Goal: Information Seeking & Learning: Learn about a topic

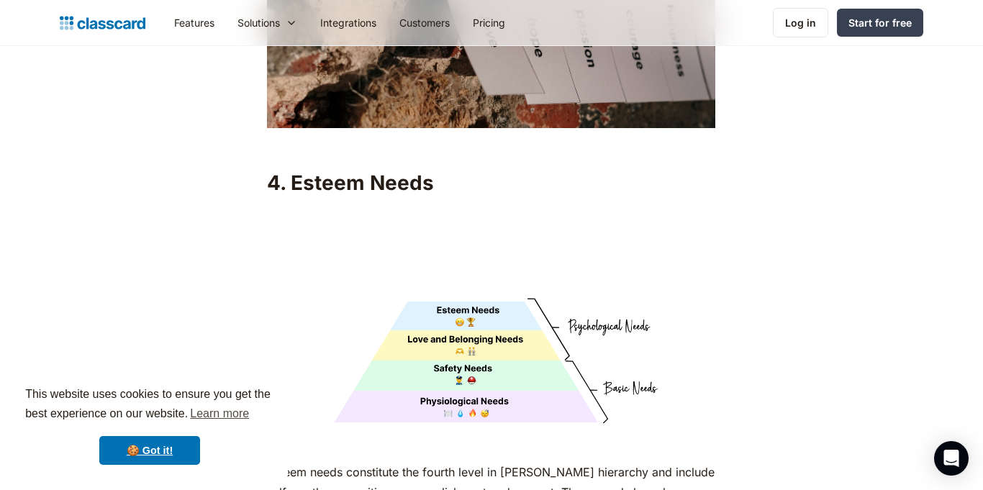
scroll to position [4650, 0]
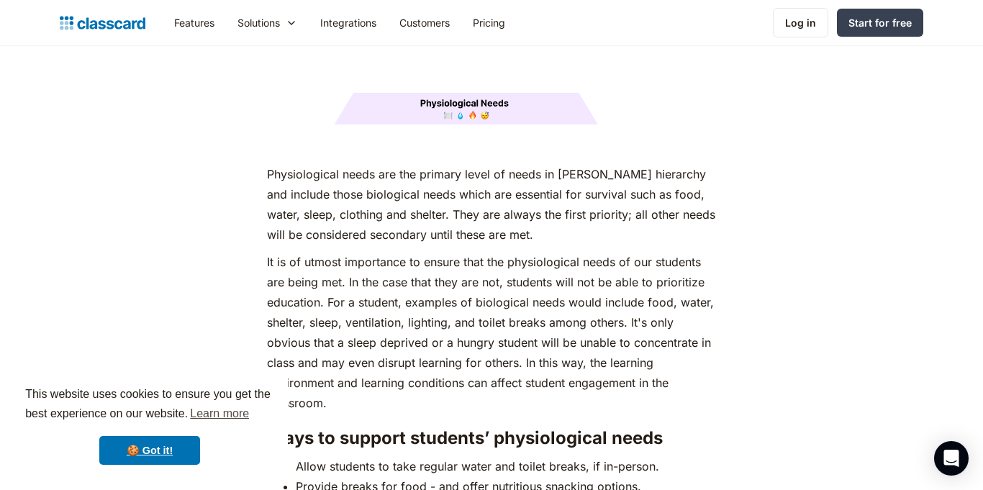
scroll to position [1930, 0]
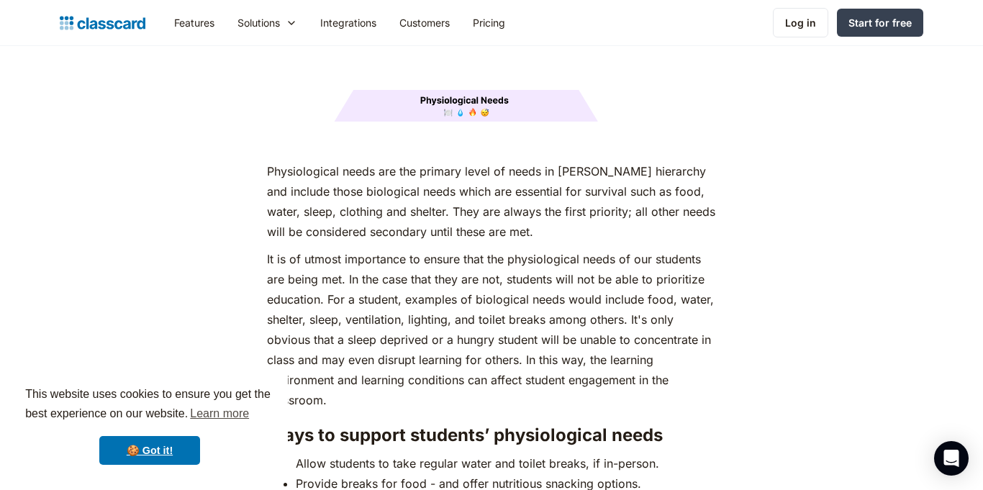
click at [540, 281] on p "It is of utmost importance to ensure that the physiological needs of our studen…" at bounding box center [491, 329] width 448 height 161
click at [536, 281] on p "It is of utmost importance to ensure that the physiological needs of our studen…" at bounding box center [491, 329] width 448 height 161
click at [536, 283] on p "It is of utmost importance to ensure that the physiological needs of our studen…" at bounding box center [491, 329] width 448 height 161
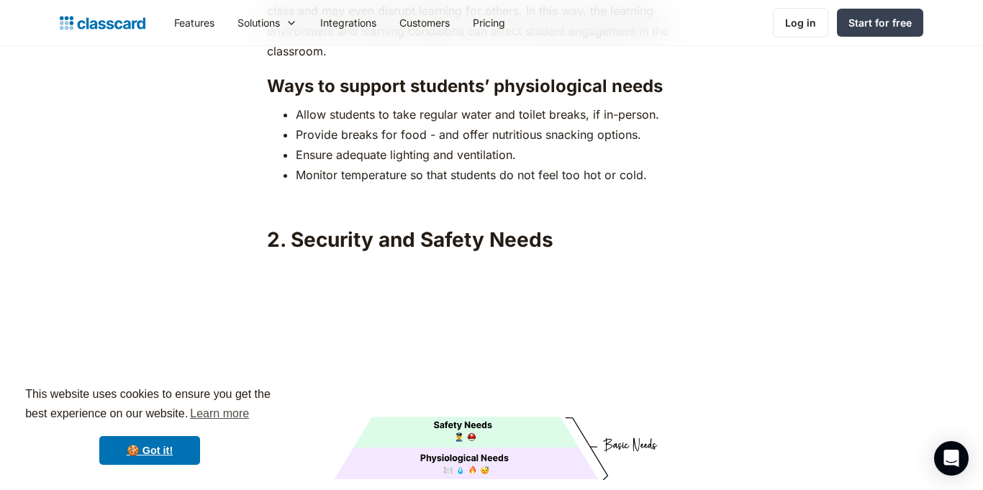
scroll to position [2263, 0]
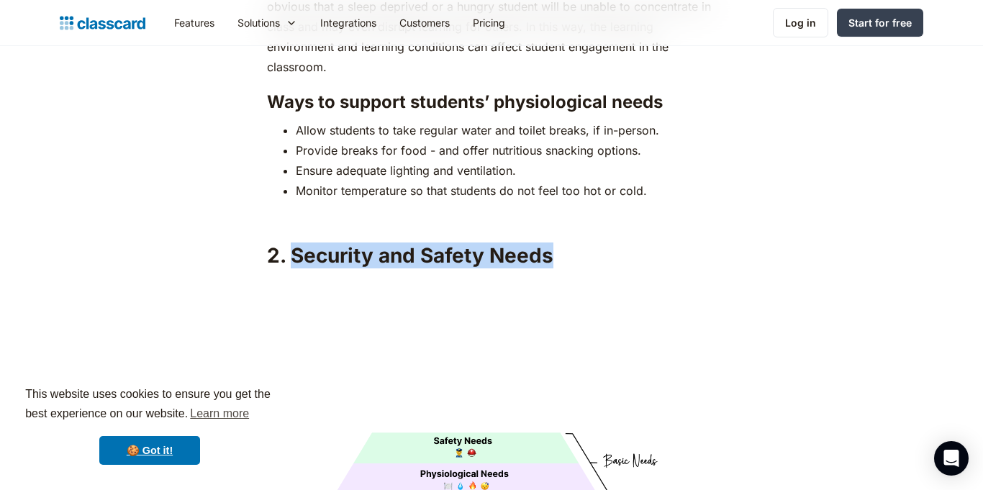
drag, startPoint x: 292, startPoint y: 227, endPoint x: 593, endPoint y: 207, distance: 301.5
copy h2 "Security and Safety Needs"
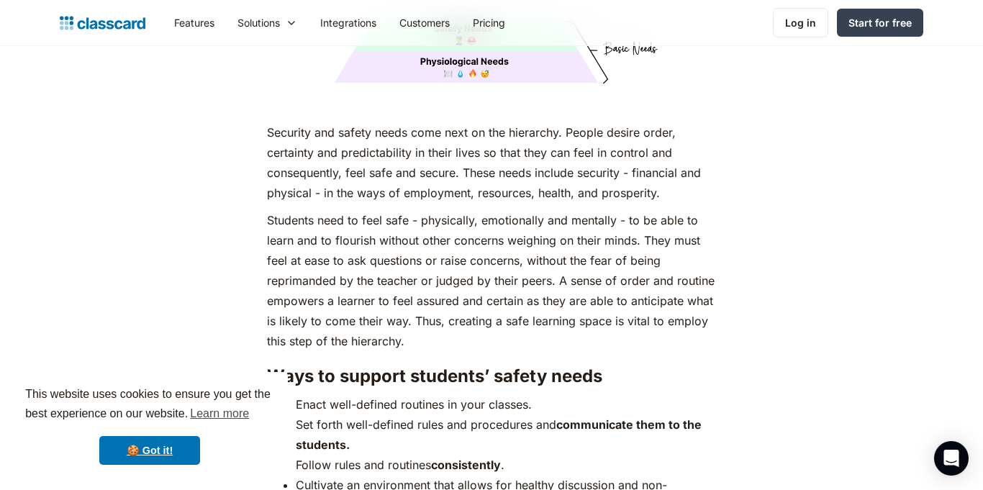
scroll to position [2679, 0]
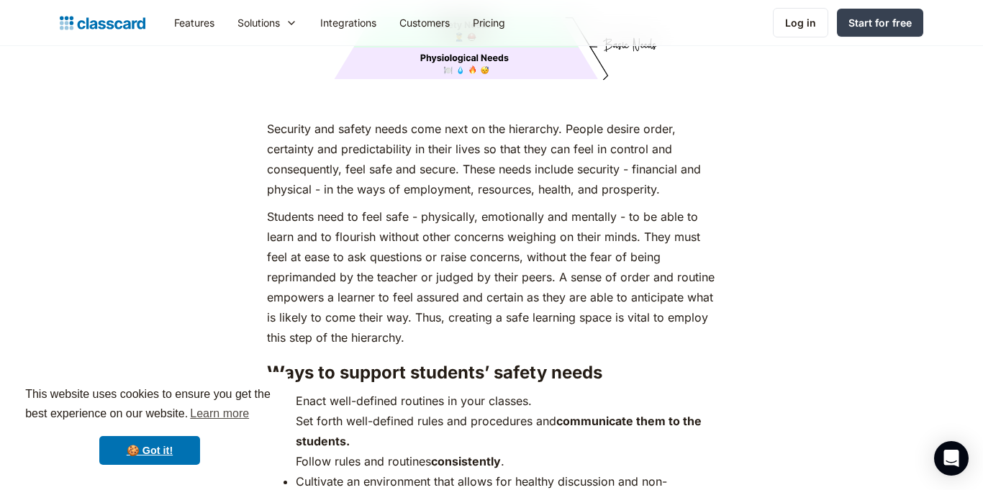
click at [394, 302] on p "Students need to feel safe - physically, emotionally and mentally - to be able …" at bounding box center [491, 277] width 448 height 141
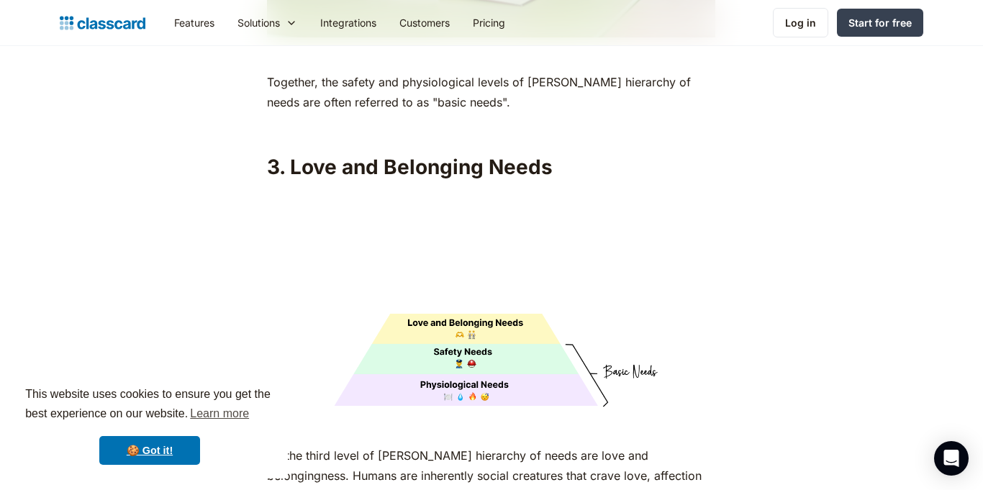
scroll to position [3451, 0]
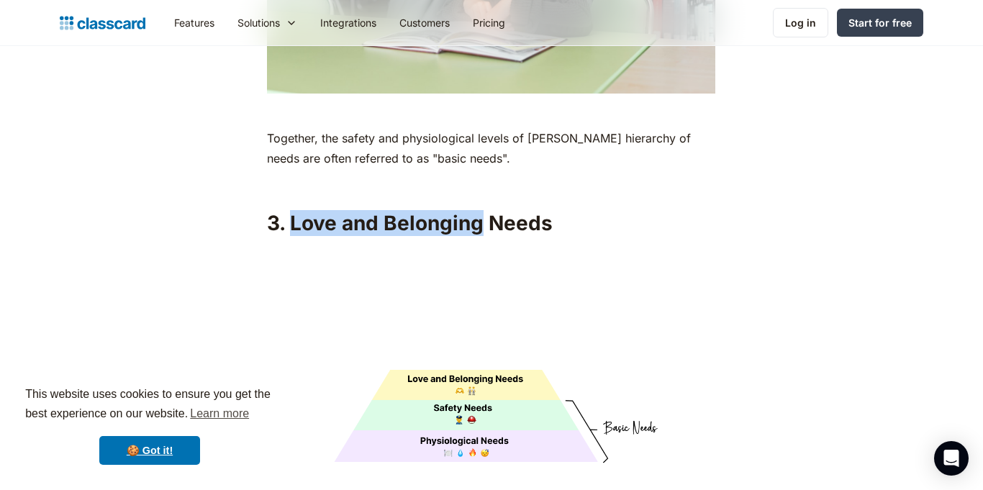
drag, startPoint x: 288, startPoint y: 197, endPoint x: 478, endPoint y: 204, distance: 190.1
click at [478, 210] on h2 "3. Love and Belonging Needs" at bounding box center [491, 223] width 448 height 26
copy h2 "Love and Belonging"
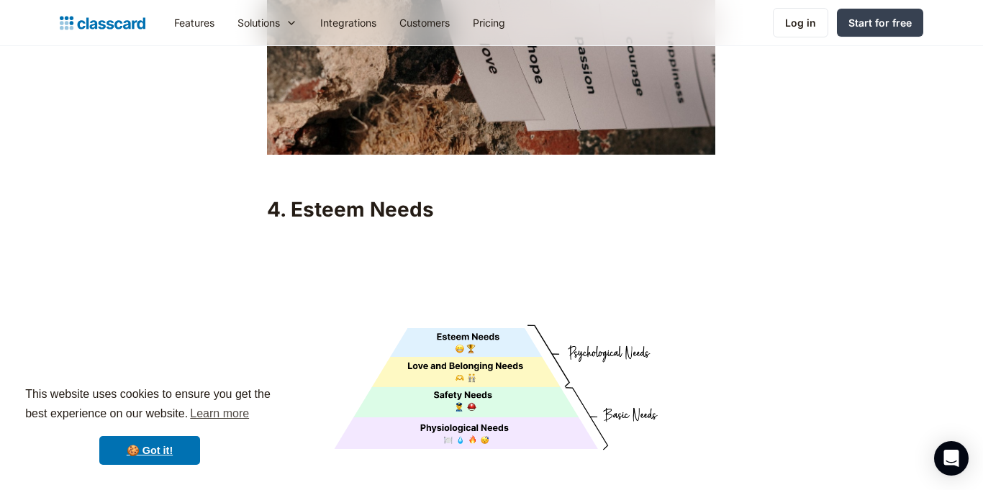
scroll to position [4649, 0]
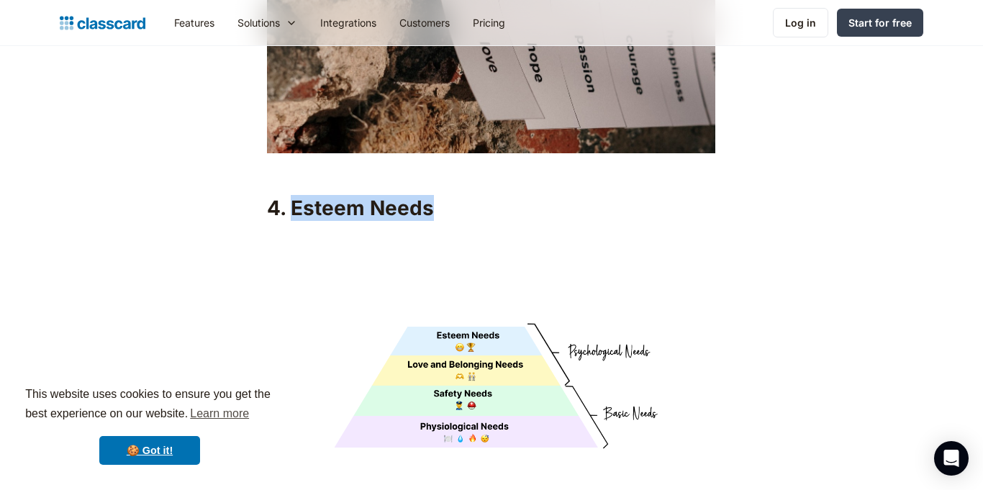
drag, startPoint x: 291, startPoint y: 182, endPoint x: 425, endPoint y: 191, distance: 134.2
click at [425, 195] on h2 "4. Esteem Needs" at bounding box center [491, 208] width 448 height 26
copy h2 "Esteem Needs"
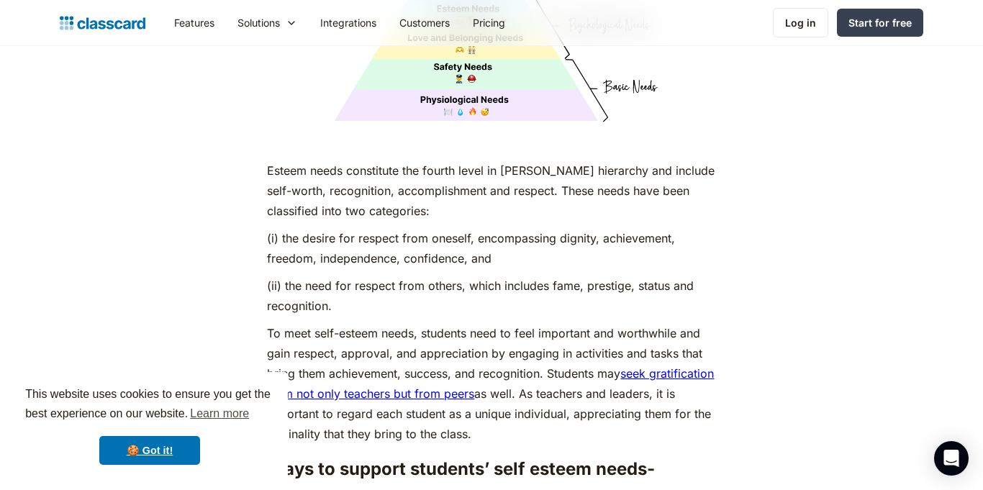
scroll to position [4979, 0]
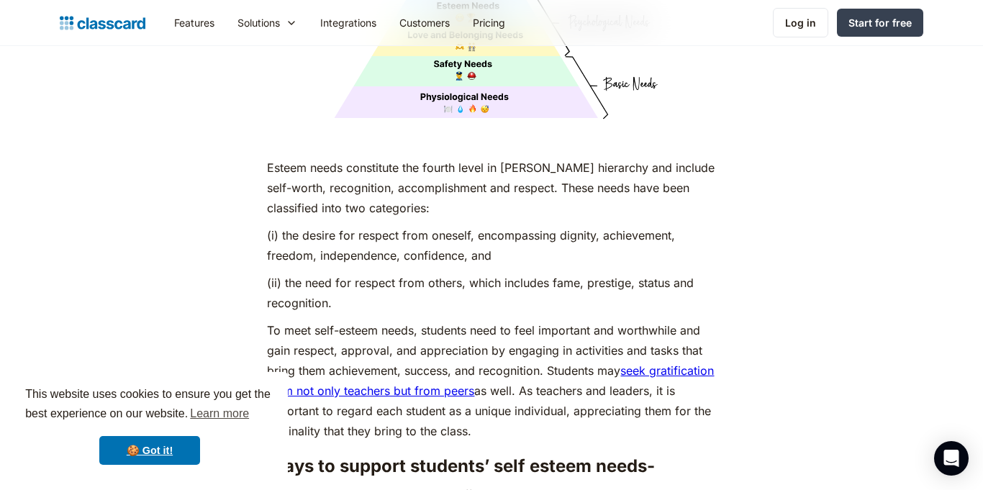
click at [545, 44] on div "Features Resources Blog The latest industry news, updates and info. Customer st…" at bounding box center [491, 23] width 983 height 46
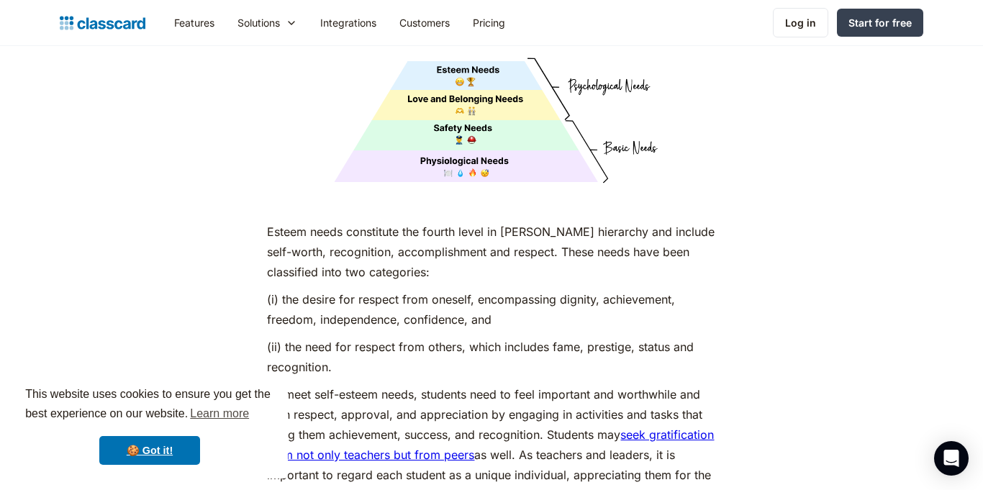
scroll to position [4918, 0]
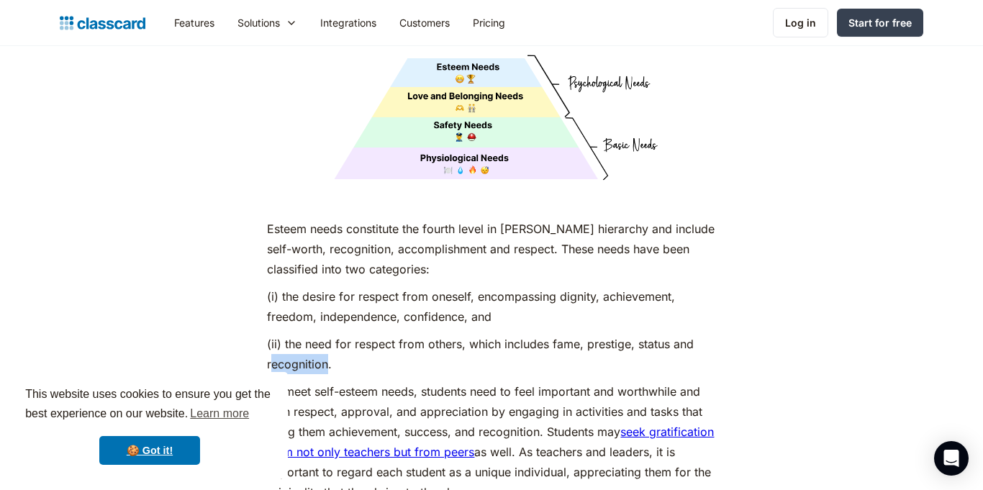
drag, startPoint x: 270, startPoint y: 339, endPoint x: 329, endPoint y: 341, distance: 59.0
click at [329, 341] on p "(ii) the need for respect from others, which includes fame, prestige, status an…" at bounding box center [491, 354] width 448 height 40
copy p "ecognition"
click at [329, 341] on p "(ii) the need for respect from others, which includes fame, prestige, status an…" at bounding box center [491, 354] width 448 height 40
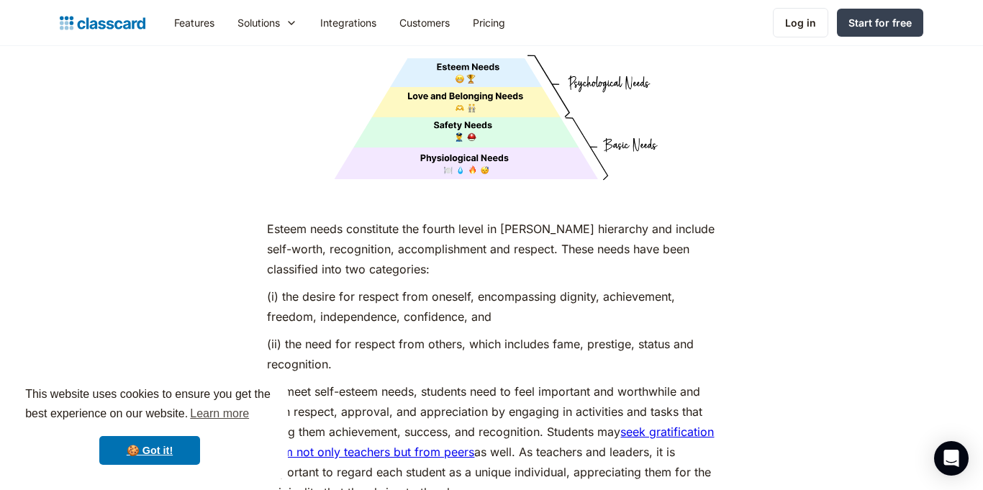
click at [272, 334] on p "(ii) the need for respect from others, which includes fame, prestige, status an…" at bounding box center [491, 354] width 448 height 40
drag, startPoint x: 267, startPoint y: 338, endPoint x: 326, endPoint y: 342, distance: 59.1
click at [326, 342] on p "(ii) the need for respect from others, which includes fame, prestige, status an…" at bounding box center [491, 354] width 448 height 40
copy p "recognition"
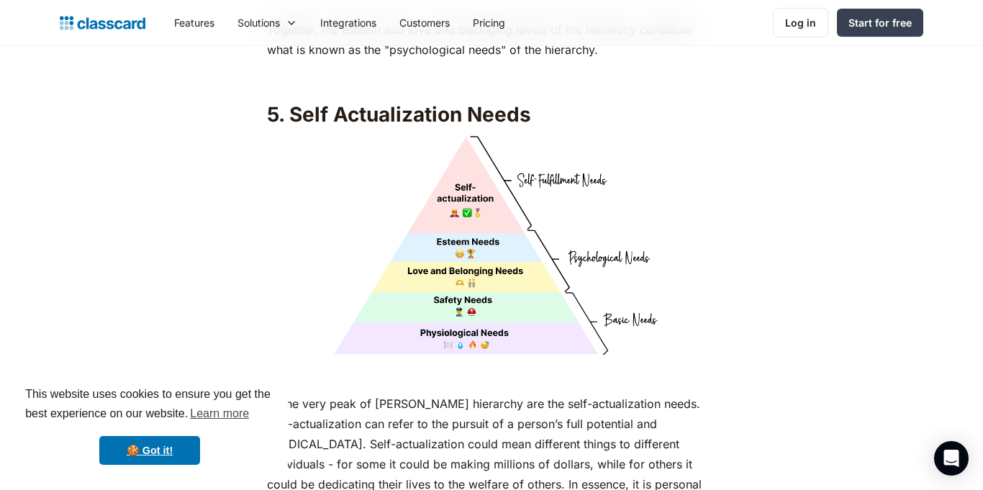
scroll to position [5951, 0]
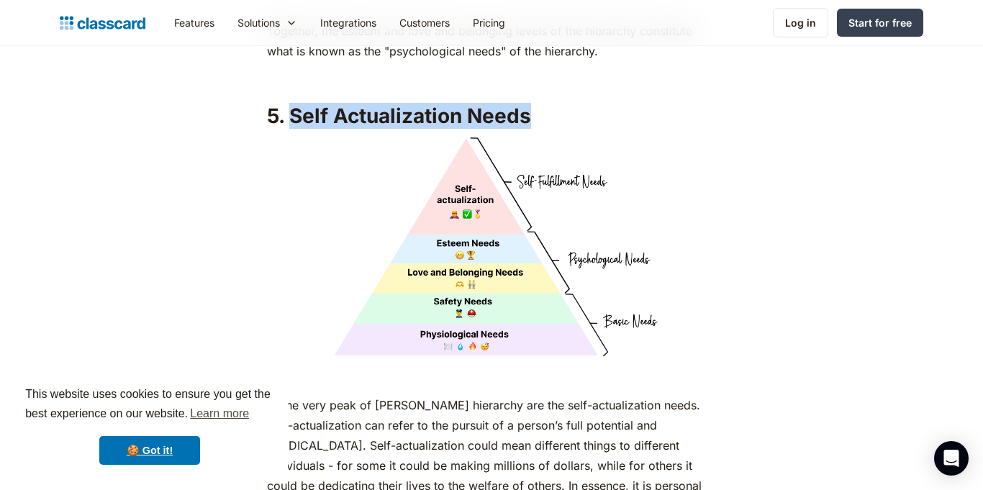
drag, startPoint x: 290, startPoint y: 112, endPoint x: 523, endPoint y: 97, distance: 233.6
click at [523, 103] on h2 "5. Self Actualization Needs" at bounding box center [491, 116] width 448 height 26
copy h2 "Self Actualization Needs"
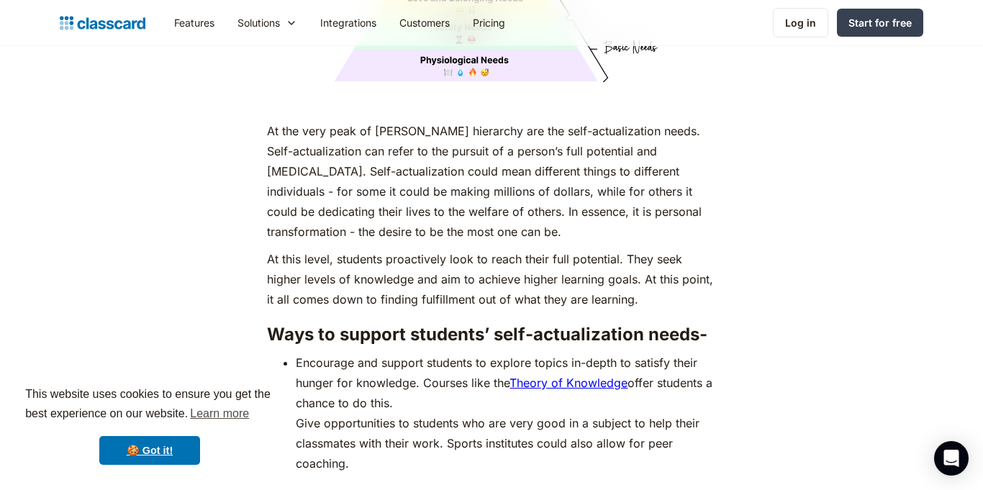
scroll to position [6221, 0]
